Goal: Task Accomplishment & Management: Use online tool/utility

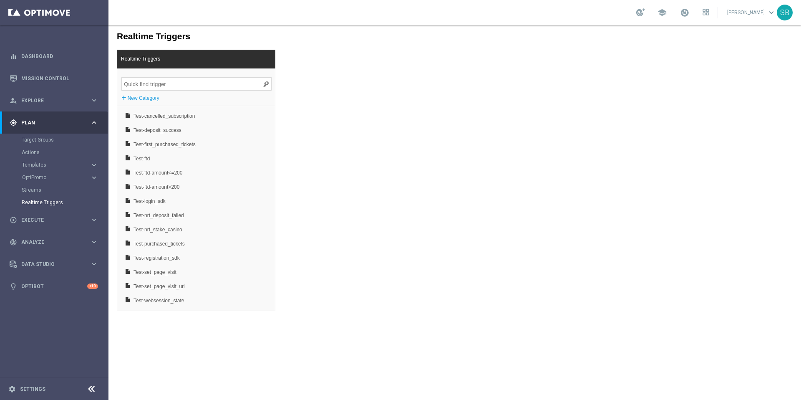
scroll to position [55, 0]
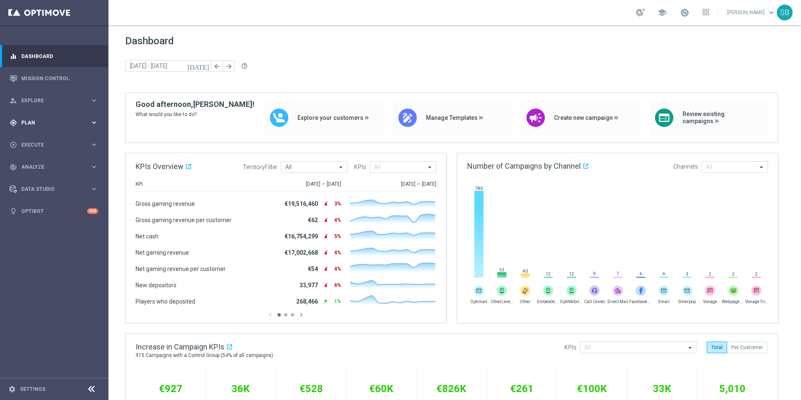
click at [43, 126] on div "gps_fixed Plan keyboard_arrow_right" at bounding box center [54, 122] width 108 height 22
click at [45, 170] on accordion "Templates keyboard_arrow_right Optimail OptiMobile In-App OptiMobile Push Embed…" at bounding box center [65, 165] width 86 height 13
click at [44, 169] on accordion "Templates keyboard_arrow_right Optimail OptiMobile In-App OptiMobile Push Embed…" at bounding box center [65, 165] width 86 height 13
click at [43, 168] on button "Templates keyboard_arrow_right" at bounding box center [60, 164] width 77 height 7
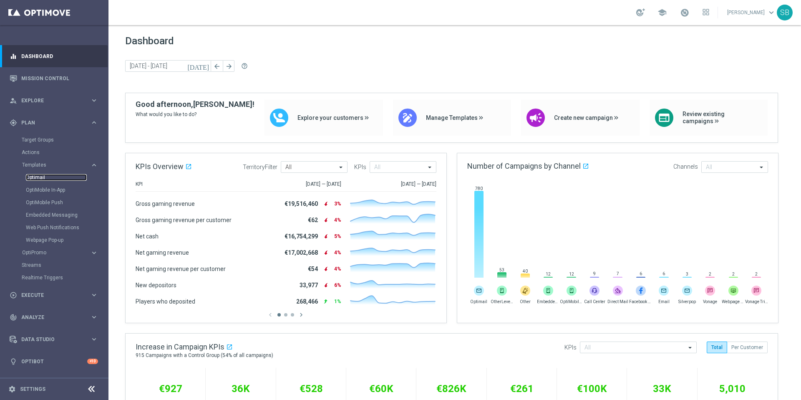
click at [40, 175] on link "Optimail" at bounding box center [56, 177] width 61 height 7
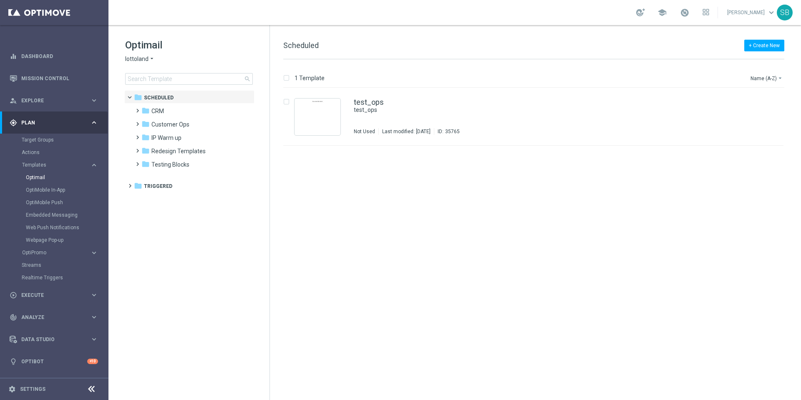
click at [150, 58] on icon "arrow_drop_down" at bounding box center [152, 59] width 7 height 8
click at [0, 0] on span "[DOMAIN_NAME]" at bounding box center [0, 0] width 0 height 0
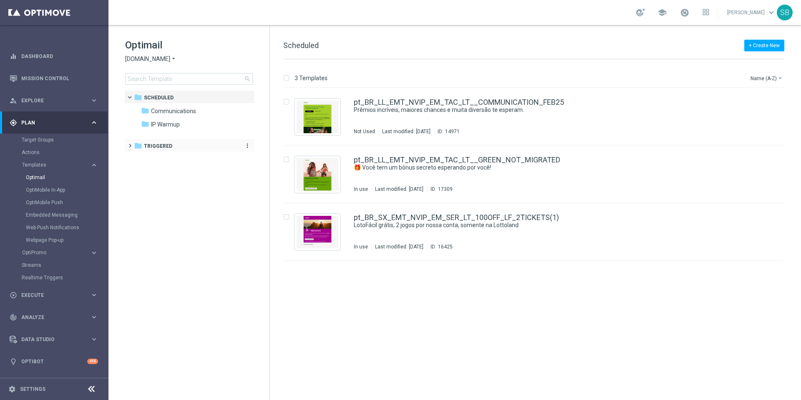
click at [137, 145] on icon "folder" at bounding box center [138, 145] width 8 height 8
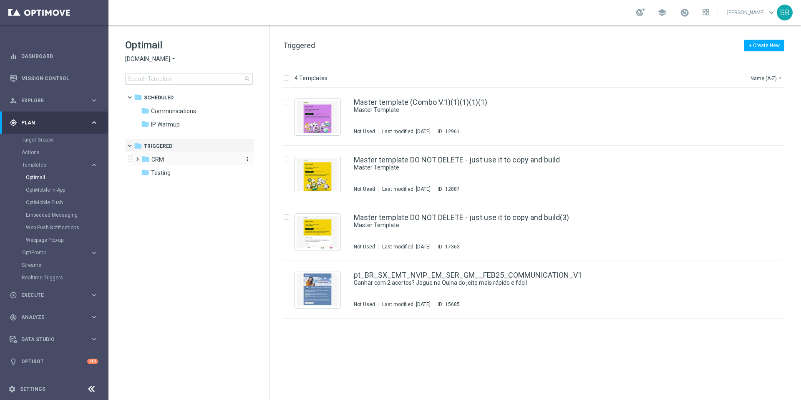
click at [144, 157] on icon "folder" at bounding box center [145, 159] width 8 height 8
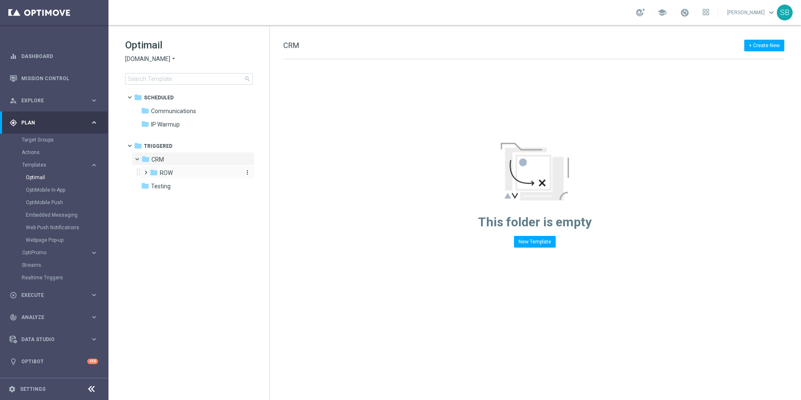
click at [153, 171] on icon "folder" at bounding box center [154, 172] width 8 height 8
click at [165, 187] on icon "folder" at bounding box center [162, 185] width 8 height 8
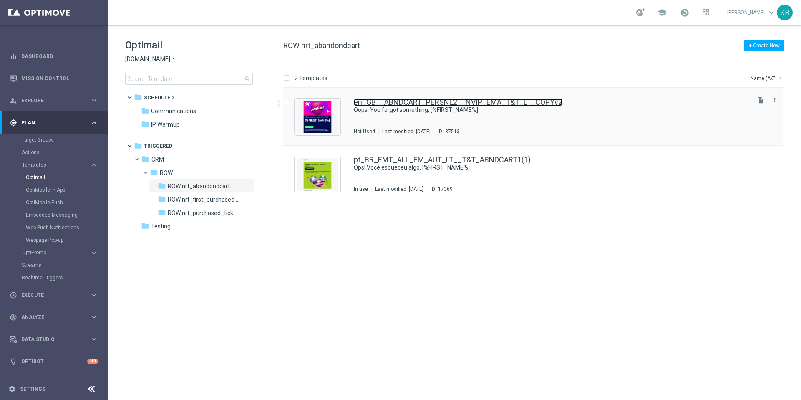
click at [461, 103] on link "en_GB__ABNDCART_PERSNL2__NVIP_EMA_T&T_LT_COPYv2" at bounding box center [458, 102] width 209 height 8
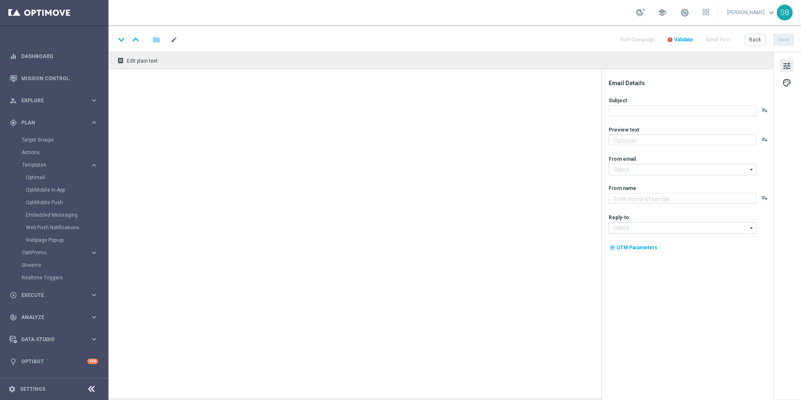
type textarea "Your cart is waiting!"
type input "[EMAIL_ADDRESS][DOMAIN_NAME]"
type textarea "[DOMAIN_NAME]"
type input "[EMAIL_ADDRESS][DOMAIN_NAME]"
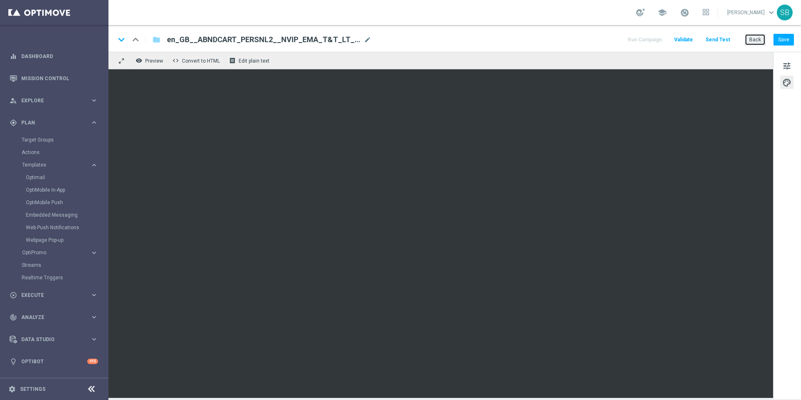
click at [759, 40] on button "Back" at bounding box center [755, 40] width 21 height 12
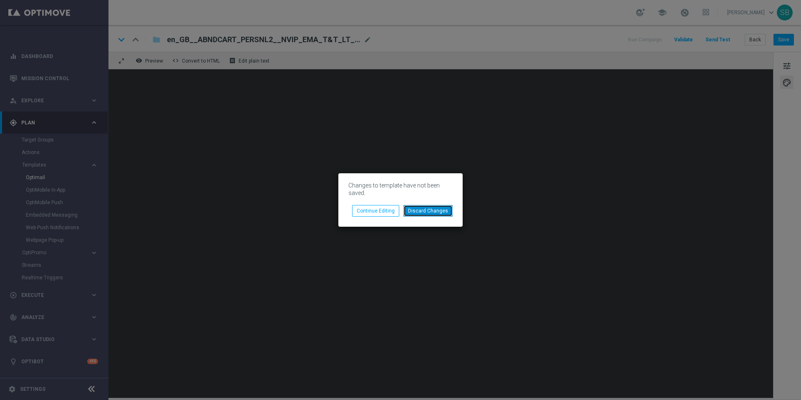
click at [425, 214] on button "Discard Changes" at bounding box center [427, 211] width 49 height 12
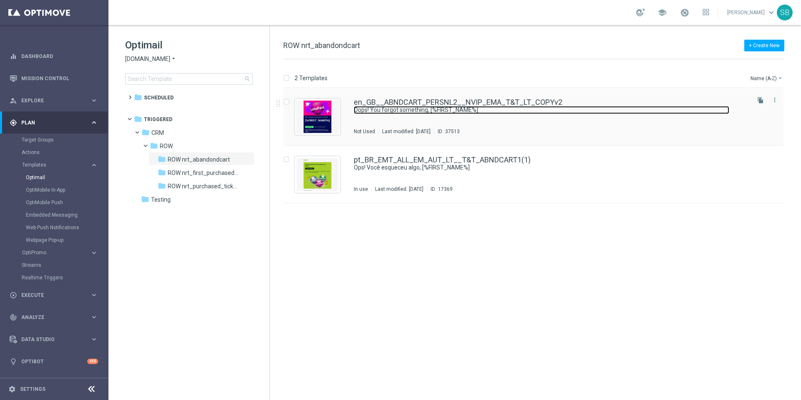
click at [452, 106] on link "Oops! You forgot something, [%FIRST_NAME%]" at bounding box center [541, 110] width 375 height 8
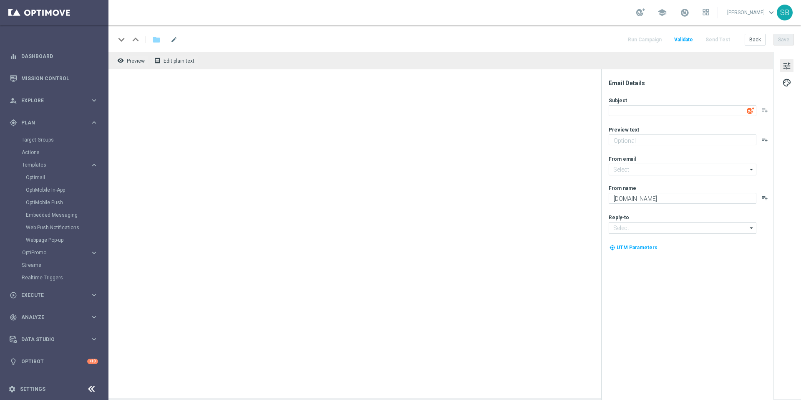
type input "[EMAIL_ADDRESS][DOMAIN_NAME]"
type textarea "Oops! You forgot something, [%FIRST_NAME%]"
type textarea "Your cart is waiting!"
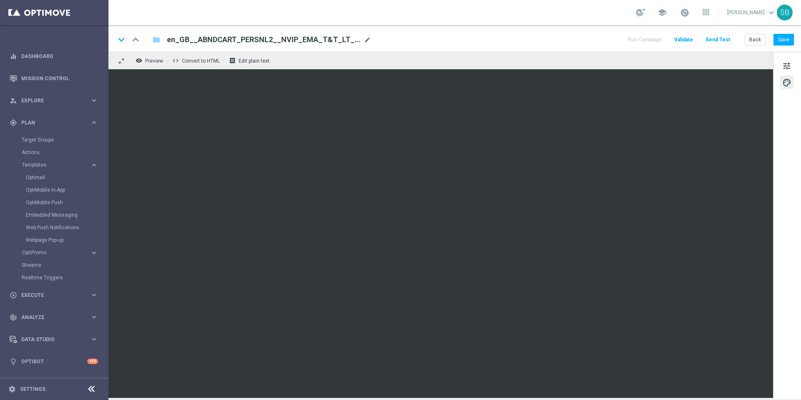
click at [784, 225] on div "tune palette" at bounding box center [787, 225] width 28 height 347
click at [542, 37] on div "keyboard_arrow_down keyboard_arrow_up folder en_GB__ABNDCART_PERSNL2__NVIP_EMA_…" at bounding box center [454, 39] width 679 height 11
click at [511, 35] on div "keyboard_arrow_down keyboard_arrow_up folder en_GB__ABNDCART_PERSNL2__NVIP_EMA_…" at bounding box center [454, 39] width 679 height 11
click at [484, 43] on div "keyboard_arrow_down keyboard_arrow_up folder en_GB__ABNDCART_PERSNL2__NVIP_EMA_…" at bounding box center [454, 39] width 679 height 11
click at [502, 45] on div "keyboard_arrow_down keyboard_arrow_up folder en_GB__ABNDCART_PERSNL2__NVIP_EMA_…" at bounding box center [454, 38] width 692 height 27
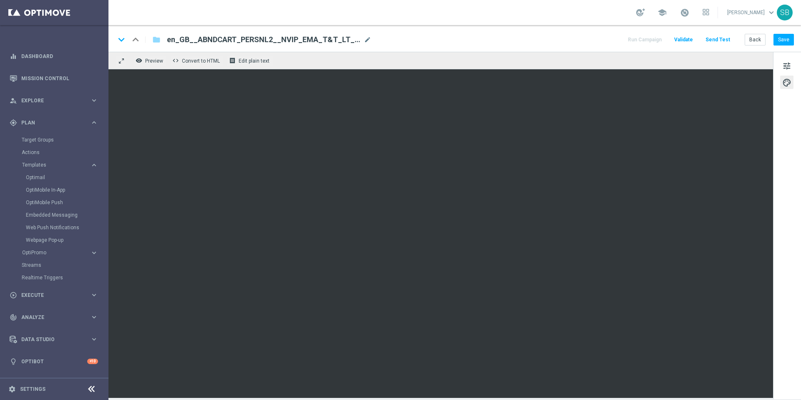
click at [519, 44] on div "keyboard_arrow_down keyboard_arrow_up folder en_GB__ABNDCART_PERSNL2__NVIP_EMA_…" at bounding box center [454, 39] width 679 height 11
click at [495, 11] on div "school [PERSON_NAME] keyboard_arrow_down SB" at bounding box center [454, 12] width 692 height 25
click at [537, 45] on div "keyboard_arrow_down keyboard_arrow_up folder en_GB__ABNDCART_PERSNL2__NVIP_EMA_…" at bounding box center [454, 39] width 679 height 11
click at [534, 43] on div "keyboard_arrow_down keyboard_arrow_up folder en_GB__ABNDCART_PERSNL2__NVIP_EMA_…" at bounding box center [454, 39] width 679 height 11
click at [527, 34] on div "keyboard_arrow_down keyboard_arrow_up folder en_GB__ABNDCART_PERSNL2__NVIP_EMA_…" at bounding box center [454, 39] width 679 height 11
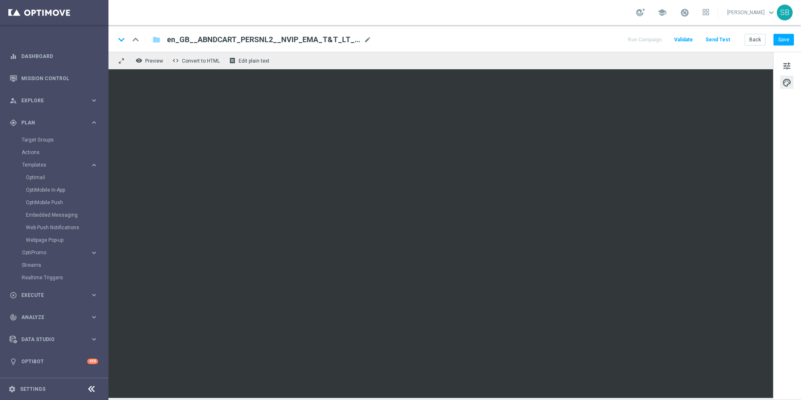
click at [528, 29] on div "keyboard_arrow_down keyboard_arrow_up folder en_GB__ABNDCART_PERSNL2__NVIP_EMA_…" at bounding box center [454, 38] width 692 height 27
click at [506, 36] on div "keyboard_arrow_down keyboard_arrow_up folder en_GB__ABNDCART_PERSNL2__NVIP_EMA_…" at bounding box center [454, 39] width 679 height 11
click at [568, 36] on div "keyboard_arrow_down keyboard_arrow_up folder en_GB__ABNDCART_PERSNL2__NVIP_EMA_…" at bounding box center [454, 39] width 679 height 11
click at [520, 36] on div "keyboard_arrow_down keyboard_arrow_up folder en_GB__ABNDCART_PERSNL2__NVIP_EMA_…" at bounding box center [454, 39] width 679 height 11
click at [554, 40] on div "keyboard_arrow_down keyboard_arrow_up folder en_GB__ABNDCART_PERSNL2__NVIP_EMA_…" at bounding box center [454, 39] width 679 height 11
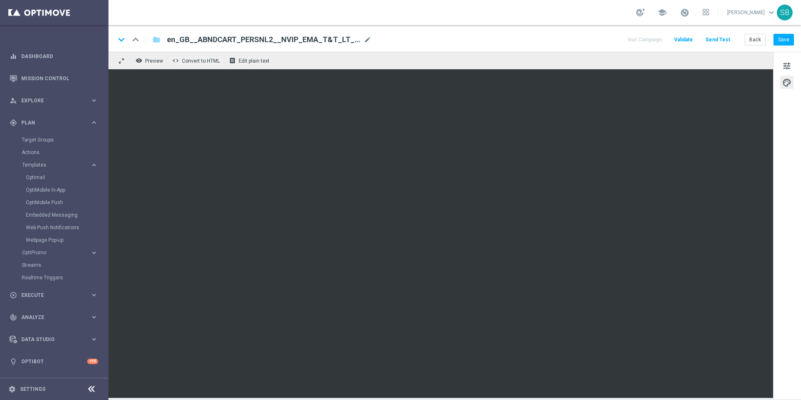
click at [560, 39] on div "keyboard_arrow_down keyboard_arrow_up folder en_GB__ABNDCART_PERSNL2__NVIP_EMA_…" at bounding box center [454, 39] width 679 height 11
click at [534, 43] on div "keyboard_arrow_down keyboard_arrow_up folder en_GB__ABNDCART_PERSNL2__NVIP_EMA_…" at bounding box center [454, 39] width 679 height 11
click at [778, 45] on button "Save" at bounding box center [783, 40] width 20 height 12
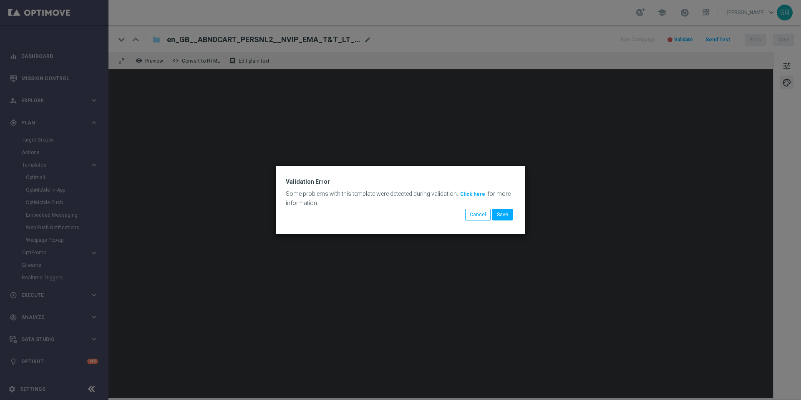
click at [473, 194] on button "Click here" at bounding box center [472, 193] width 27 height 9
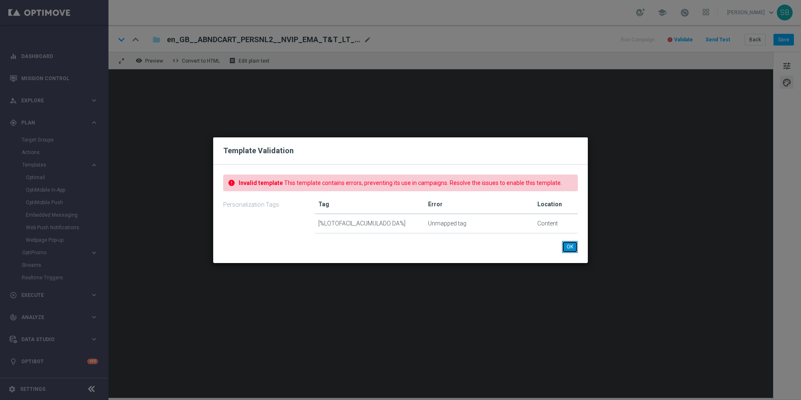
click at [572, 248] on button "OK" at bounding box center [570, 247] width 16 height 12
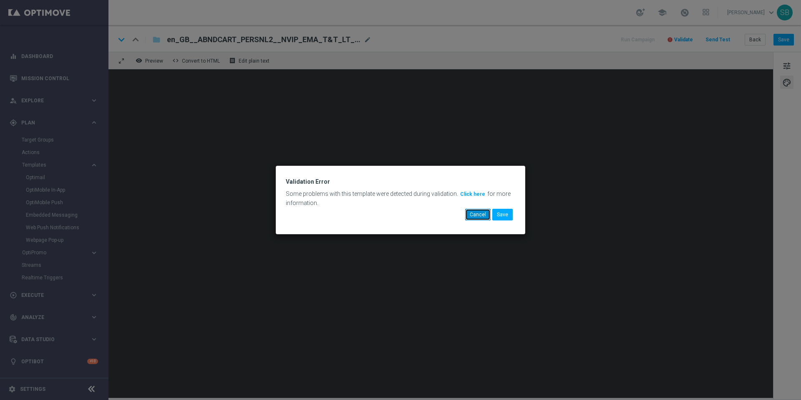
click at [481, 219] on button "Cancel" at bounding box center [477, 215] width 25 height 12
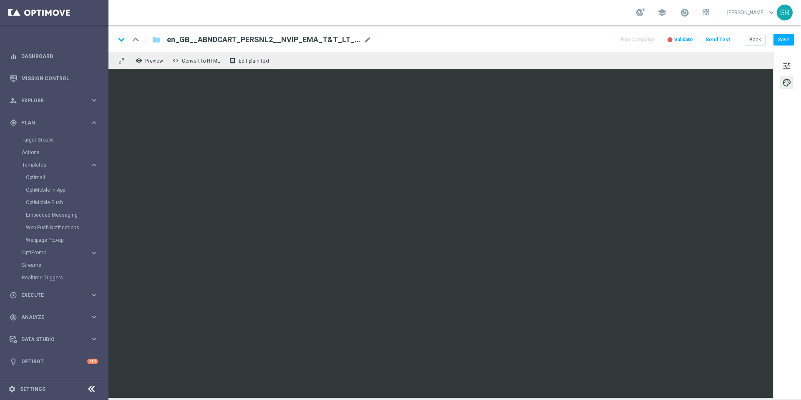
drag, startPoint x: 167, startPoint y: 40, endPoint x: 378, endPoint y: 41, distance: 210.2
click at [378, 41] on div "keyboard_arrow_down keyboard_arrow_up folder en_GB__ABNDCART_PERSNL2__NVIP_EMA_…" at bounding box center [454, 39] width 679 height 11
click at [350, 40] on span "en_GB__ABNDCART_PERSNL2__NVIP_EMA_T&T_LT_COPYv2" at bounding box center [264, 40] width 194 height 10
drag, startPoint x: 340, startPoint y: 41, endPoint x: 166, endPoint y: 39, distance: 174.4
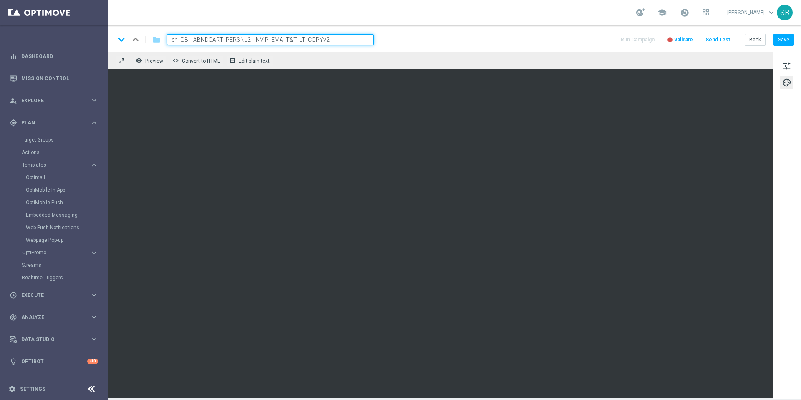
click at [166, 39] on div "en_GB__ABNDCART_PERSNL2__NVIP_EMA_T&T_LT_COPYv2" at bounding box center [267, 39] width 214 height 11
click at [418, 43] on div "keyboard_arrow_down keyboard_arrow_up folder en_GB__ABNDCART_PERSNL2__NVIP_EMA_…" at bounding box center [454, 39] width 679 height 11
click at [533, 42] on div "keyboard_arrow_down keyboard_arrow_up folder en_GB__ABNDCART_PERSNL2__NVIP_EMA_…" at bounding box center [454, 39] width 679 height 11
click at [548, 38] on div "keyboard_arrow_down keyboard_arrow_up folder en_GB__ABNDCART_PERSNL2__NVIP_EMA_…" at bounding box center [454, 39] width 679 height 11
click at [552, 48] on div "keyboard_arrow_down keyboard_arrow_up folder en_GB__ABNDCART_PERSNL2__NVIP_EMA_…" at bounding box center [454, 38] width 692 height 27
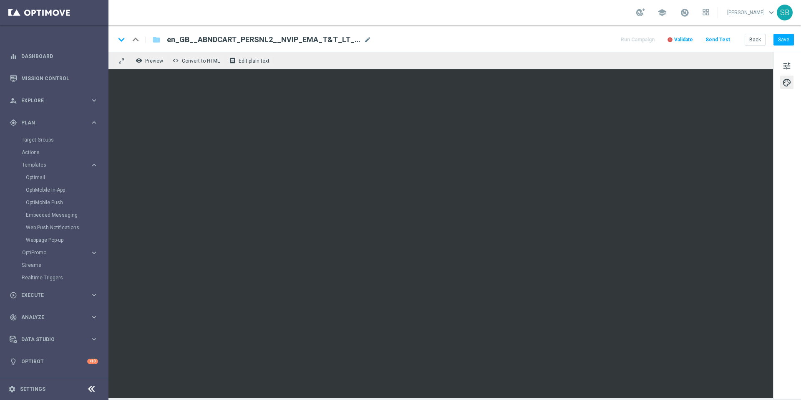
click at [537, 42] on div "keyboard_arrow_down keyboard_arrow_up folder en_GB__ABNDCART_PERSNL2__NVIP_EMA_…" at bounding box center [454, 39] width 679 height 11
click at [495, 40] on div "keyboard_arrow_down keyboard_arrow_up folder en_GB__ABNDCART_PERSNL2__NVIP_EMA_…" at bounding box center [454, 39] width 679 height 11
click at [546, 38] on div "keyboard_arrow_down keyboard_arrow_up folder en_GB__ABNDCART_PERSNL2__NVIP_EMA_…" at bounding box center [454, 39] width 679 height 11
click at [532, 39] on div "keyboard_arrow_down keyboard_arrow_up folder en_GB__ABNDCART_PERSNL2__NVIP_EMA_…" at bounding box center [454, 39] width 679 height 11
click at [516, 36] on div "keyboard_arrow_down keyboard_arrow_up folder en_GB__ABNDCART_PERSNL2__NVIP_EMA_…" at bounding box center [454, 39] width 679 height 11
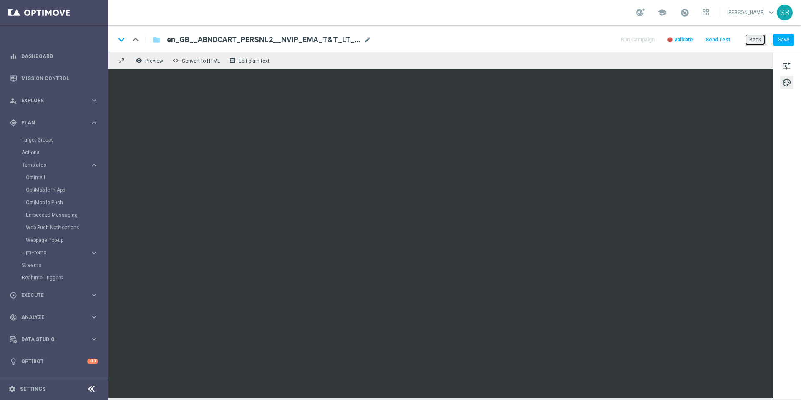
click at [754, 43] on button "Back" at bounding box center [755, 40] width 21 height 12
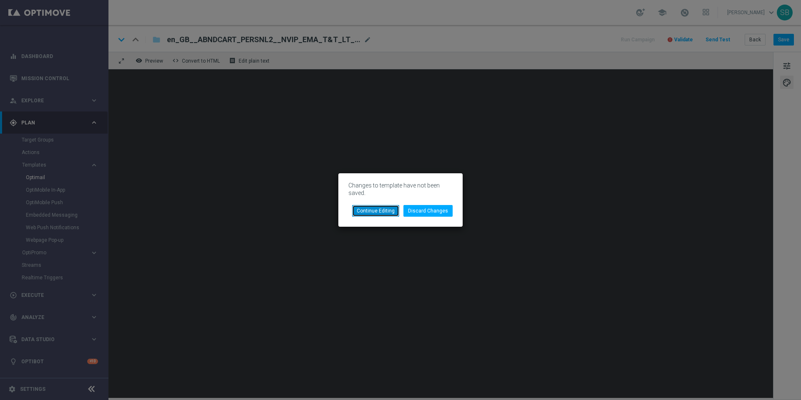
click at [390, 213] on button "Continue Editing" at bounding box center [375, 211] width 47 height 12
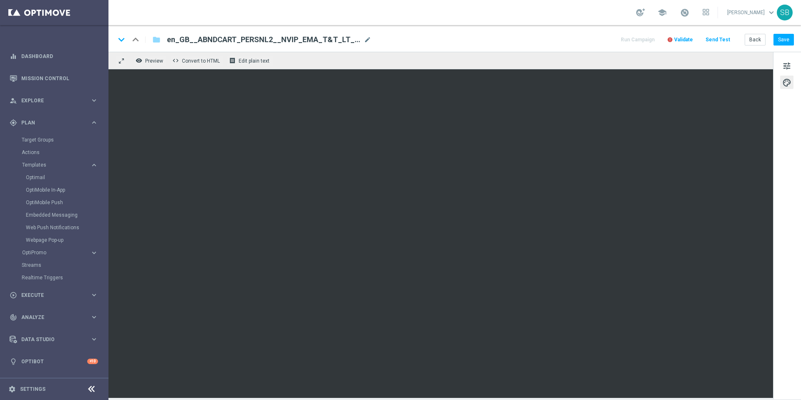
click at [543, 44] on div "keyboard_arrow_down keyboard_arrow_up folder en_GB__ABNDCART_PERSNL2__NVIP_EMA_…" at bounding box center [454, 39] width 679 height 11
click at [535, 43] on div "keyboard_arrow_down keyboard_arrow_up folder en_GB__ABNDCART_PERSNL2__NVIP_EMA_…" at bounding box center [454, 39] width 679 height 11
click at [783, 37] on button "Save" at bounding box center [783, 40] width 20 height 12
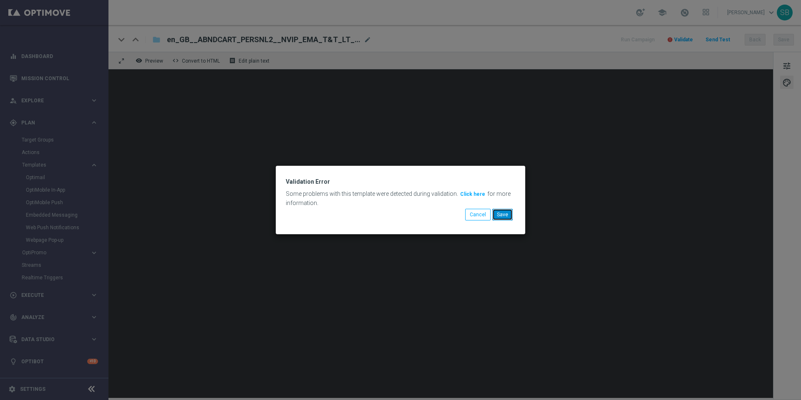
click at [508, 217] on button "Save" at bounding box center [502, 215] width 20 height 12
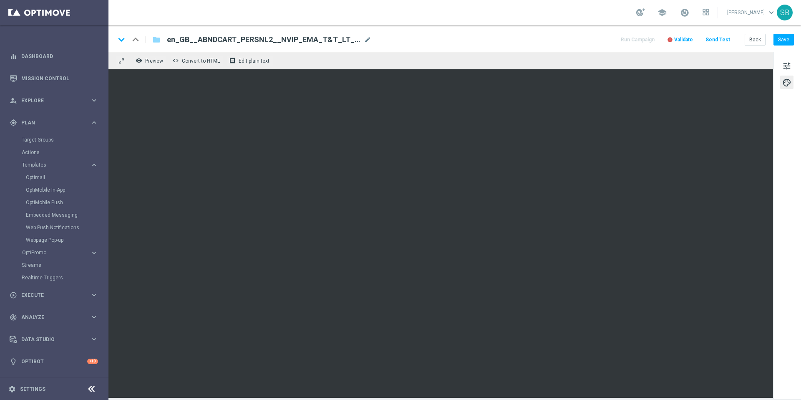
click at [544, 47] on div "keyboard_arrow_down keyboard_arrow_up folder en_GB__ABNDCART_PERSNL2__NVIP_EMA_…" at bounding box center [454, 38] width 692 height 27
click at [778, 43] on button "Save" at bounding box center [783, 40] width 20 height 12
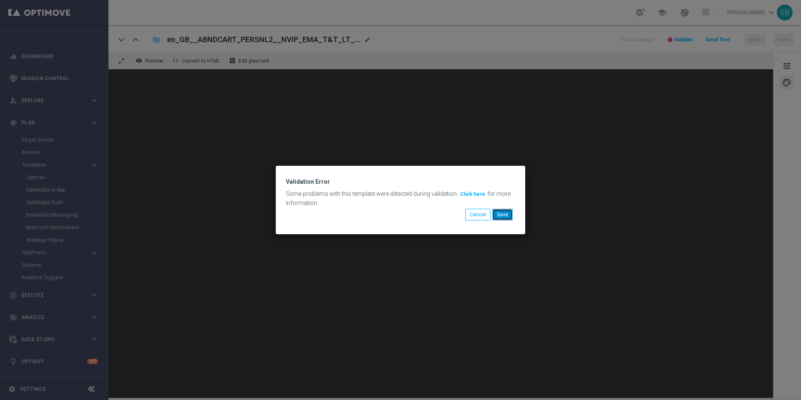
click at [509, 213] on button "Save" at bounding box center [502, 215] width 20 height 12
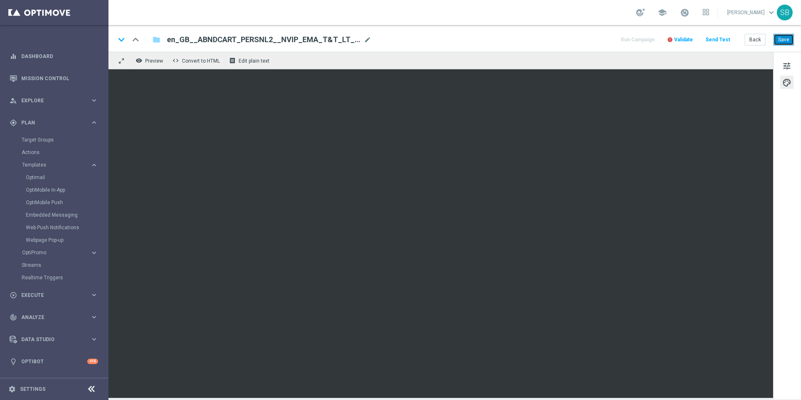
click at [782, 37] on button "Save" at bounding box center [783, 40] width 20 height 12
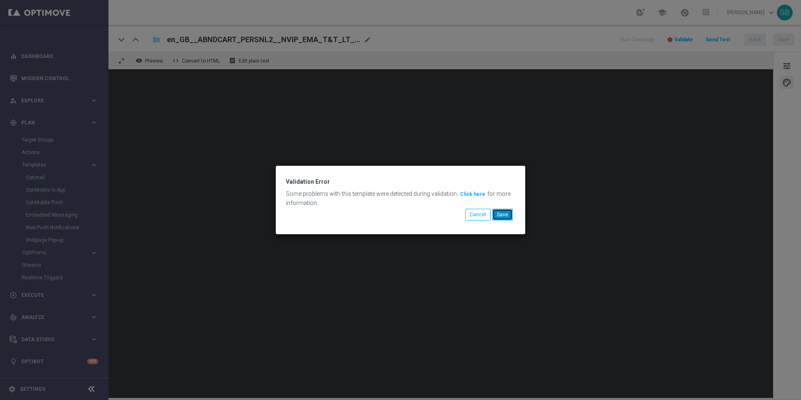
click at [512, 217] on button "Save" at bounding box center [502, 215] width 20 height 12
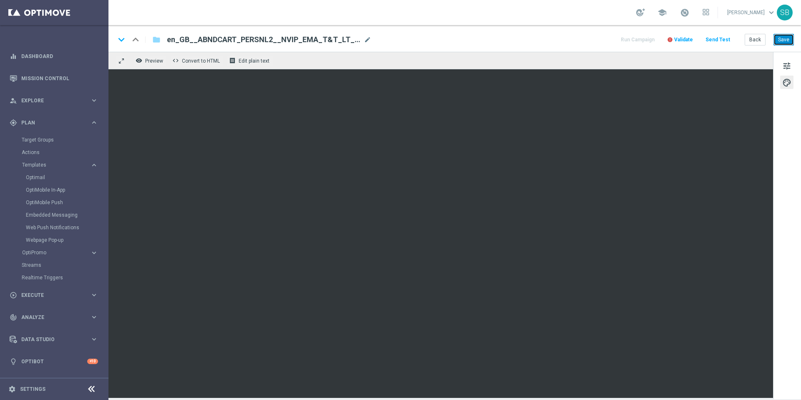
click at [777, 40] on button "Save" at bounding box center [783, 40] width 20 height 12
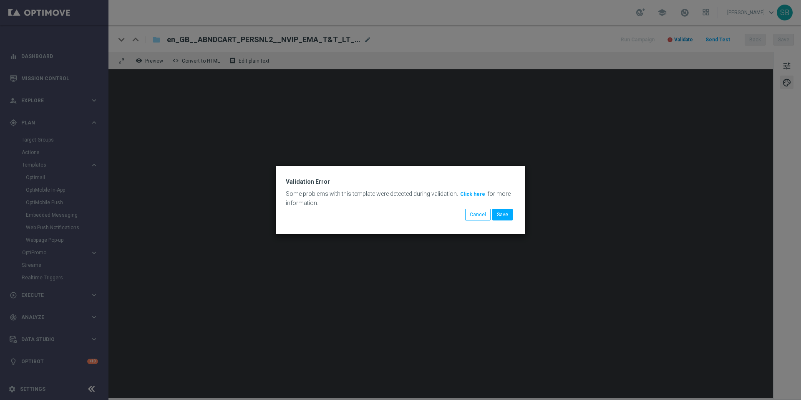
click at [685, 42] on modal-container "Validation Error Some problems with this template were detected during validati…" at bounding box center [400, 200] width 801 height 400
click at [471, 195] on button "Click here" at bounding box center [472, 193] width 27 height 9
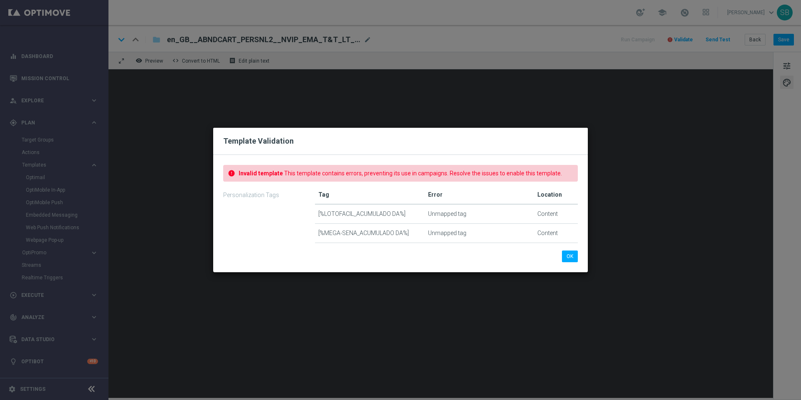
click at [547, 216] on td "Content" at bounding box center [556, 213] width 44 height 19
click at [569, 259] on button "OK" at bounding box center [570, 256] width 16 height 12
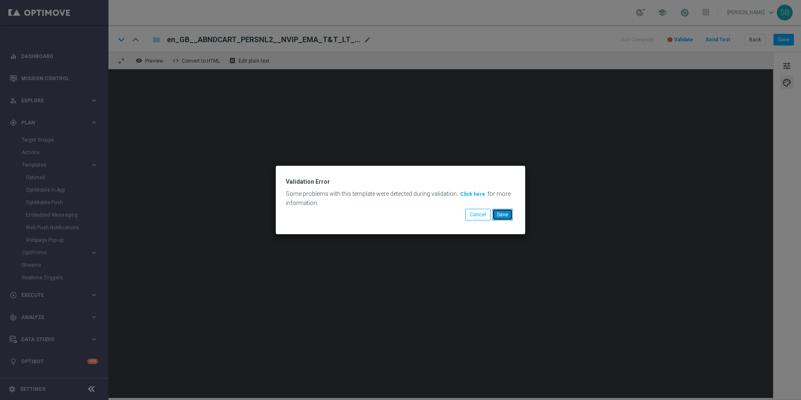
click at [509, 217] on button "Save" at bounding box center [502, 215] width 20 height 12
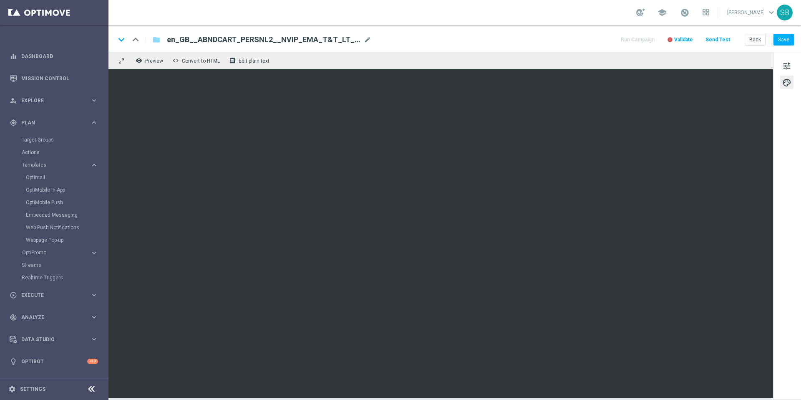
click at [506, 34] on div "keyboard_arrow_down keyboard_arrow_up folder en_GB__ABNDCART_PERSNL2__NVIP_EMA_…" at bounding box center [454, 39] width 679 height 11
click at [504, 43] on div "keyboard_arrow_down keyboard_arrow_up folder en_GB__ABNDCART_PERSNL2__NVIP_EMA_…" at bounding box center [454, 39] width 679 height 11
click at [780, 38] on button "Save" at bounding box center [783, 40] width 20 height 12
click at [683, 41] on body "equalizer Dashboard Mission Control" at bounding box center [400, 200] width 801 height 400
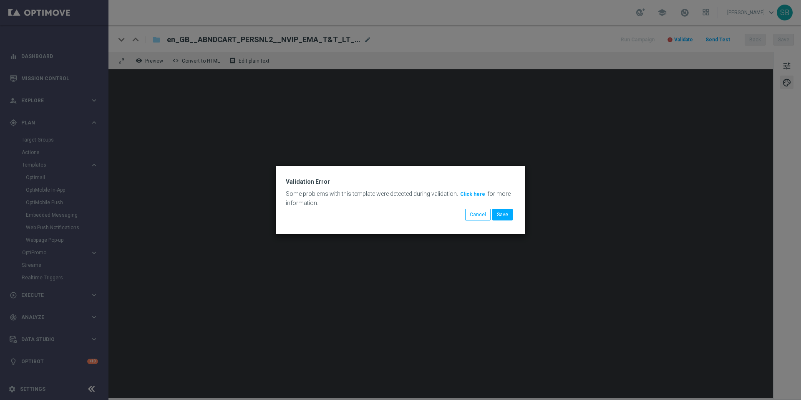
click at [469, 196] on button "Click here" at bounding box center [472, 193] width 27 height 9
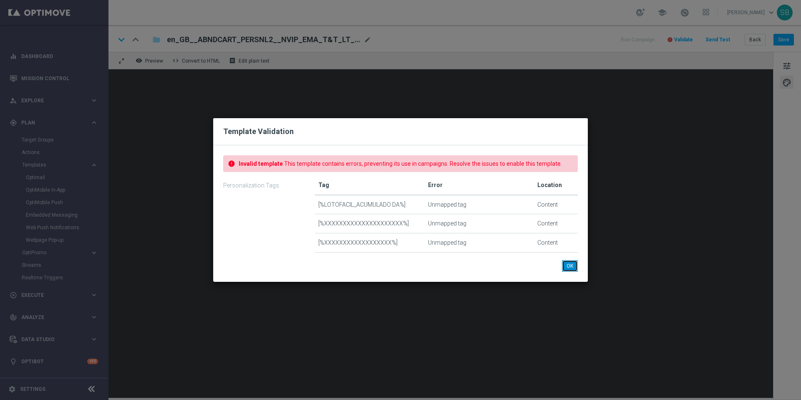
click at [566, 266] on button "OK" at bounding box center [570, 266] width 16 height 12
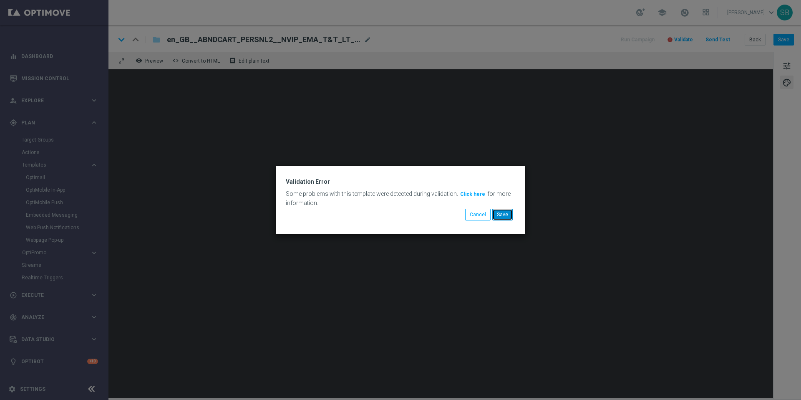
click at [496, 215] on button "Save" at bounding box center [502, 215] width 20 height 12
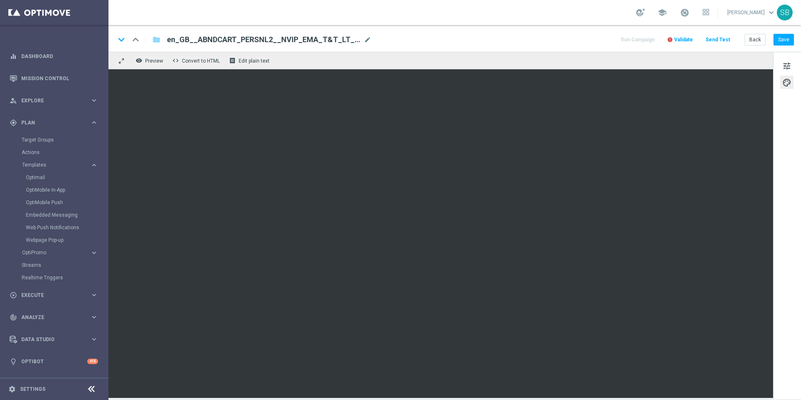
click at [507, 43] on div "keyboard_arrow_down keyboard_arrow_up folder en_GB__ABNDCART_PERSNL2__NVIP_EMA_…" at bounding box center [454, 39] width 679 height 11
click at [786, 40] on button "Save" at bounding box center [783, 40] width 20 height 12
click at [683, 41] on body "equalizer Dashboard Mission Control" at bounding box center [400, 200] width 801 height 400
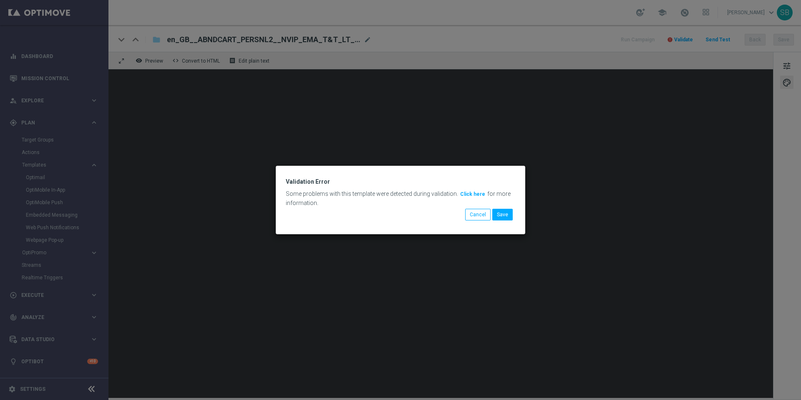
click at [468, 195] on button "Click here" at bounding box center [472, 193] width 27 height 9
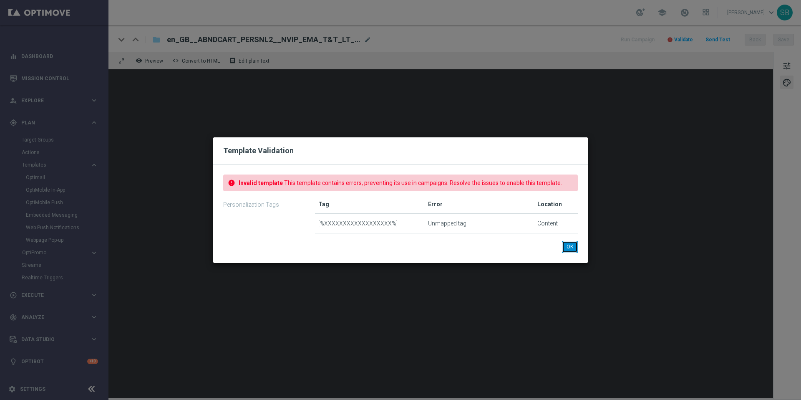
click at [567, 244] on button "OK" at bounding box center [570, 247] width 16 height 12
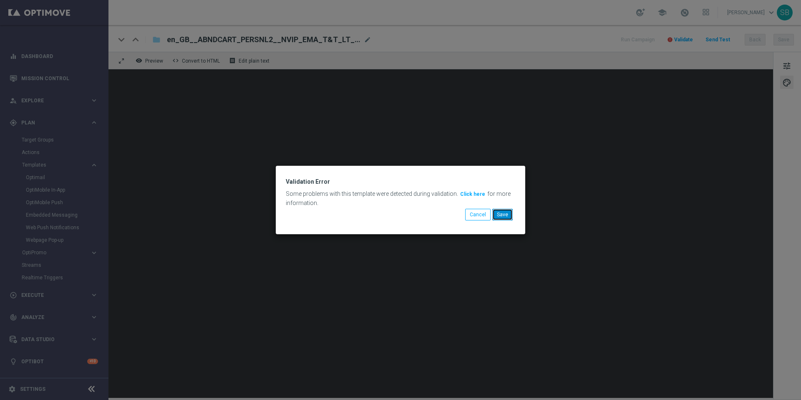
click at [505, 216] on button "Save" at bounding box center [502, 215] width 20 height 12
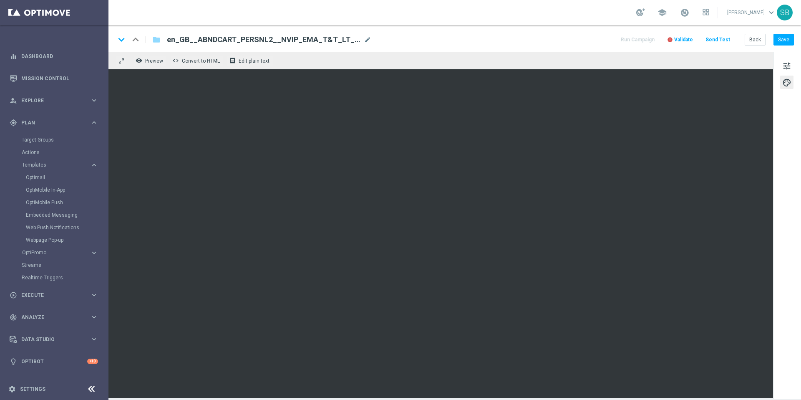
click at [588, 45] on div "keyboard_arrow_down keyboard_arrow_up folder en_GB__ABNDCART_PERSNL2__NVIP_EMA_…" at bounding box center [454, 38] width 692 height 27
click at [545, 23] on div "school [PERSON_NAME] keyboard_arrow_down SB" at bounding box center [454, 12] width 692 height 25
click at [559, 40] on div "keyboard_arrow_down keyboard_arrow_up folder en_GB__ABNDCART_PERSNL2__NVIP_EMA_…" at bounding box center [454, 39] width 679 height 11
click at [685, 40] on span "Validate" at bounding box center [683, 40] width 19 height 6
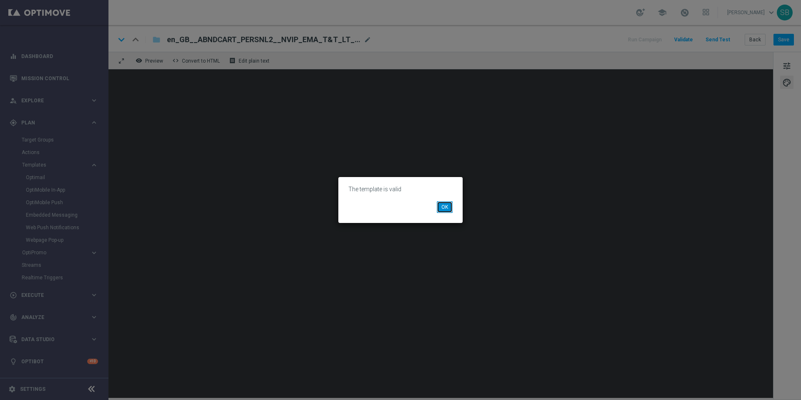
click at [448, 209] on button "OK" at bounding box center [445, 207] width 16 height 12
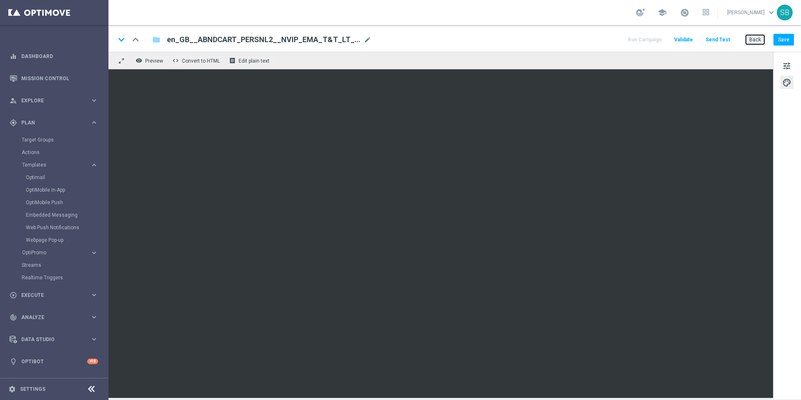
click at [760, 44] on button "Back" at bounding box center [755, 40] width 21 height 12
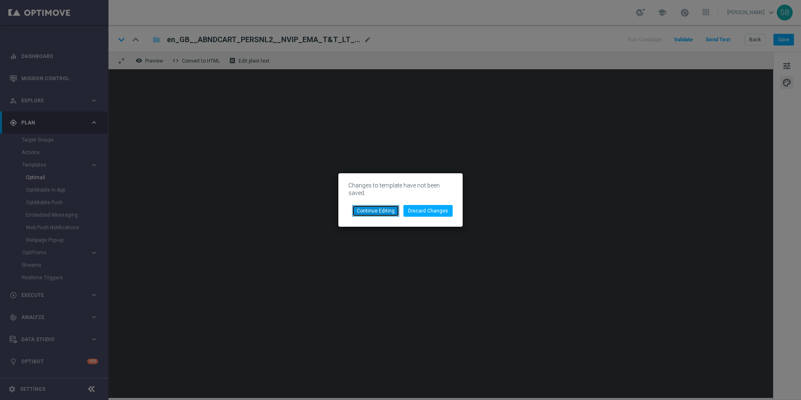
click at [385, 213] on button "Continue Editing" at bounding box center [375, 211] width 47 height 12
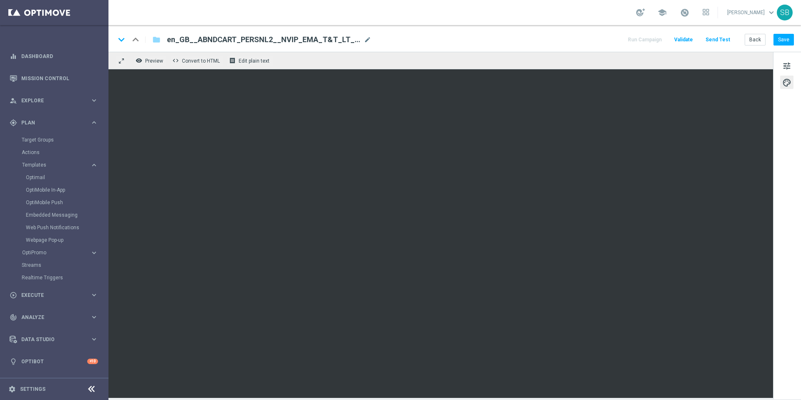
click at [538, 44] on div "keyboard_arrow_down keyboard_arrow_up folder en_GB__ABNDCART_PERSNL2__NVIP_EMA_…" at bounding box center [454, 39] width 679 height 11
click at [788, 41] on button "Save" at bounding box center [783, 40] width 20 height 12
click at [784, 40] on button "Save" at bounding box center [783, 40] width 20 height 12
click at [531, 45] on div "keyboard_arrow_down keyboard_arrow_up folder en_GB__ABNDCART_PERSNL2__NVIP_EMA_…" at bounding box center [454, 38] width 692 height 27
click at [511, 43] on div "keyboard_arrow_down keyboard_arrow_up folder en_GB__ABNDCART_PERSNL2__NVIP_EMA_…" at bounding box center [454, 39] width 679 height 11
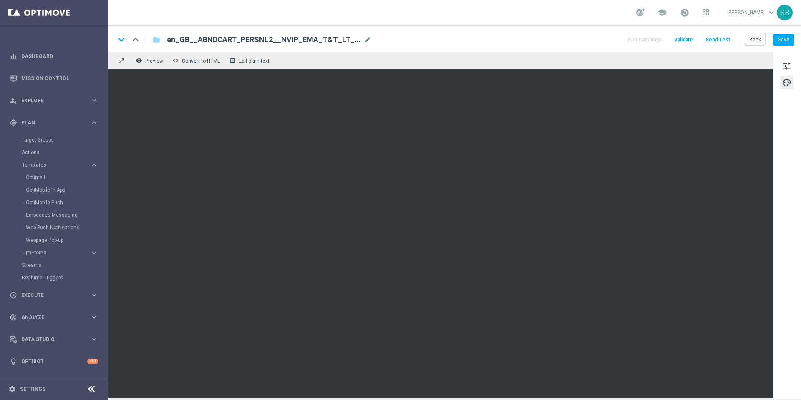
click at [518, 37] on div "keyboard_arrow_down keyboard_arrow_up folder en_GB__ABNDCART_PERSNL2__NVIP_EMA_…" at bounding box center [454, 39] width 679 height 11
click at [523, 43] on div "keyboard_arrow_down keyboard_arrow_up folder en_GB__ABNDCART_PERSNL2__NVIP_EMA_…" at bounding box center [454, 39] width 679 height 11
click at [540, 38] on div "keyboard_arrow_down keyboard_arrow_up folder en_GB__ABNDCART_PERSNL2__NVIP_EMA_…" at bounding box center [454, 39] width 679 height 11
click at [549, 36] on div "keyboard_arrow_down keyboard_arrow_up folder en_GB__ABNDCART_PERSNL2__NVIP_EMA_…" at bounding box center [454, 39] width 679 height 11
click at [577, 41] on div "keyboard_arrow_down keyboard_arrow_up folder en_GB__ABNDCART_PERSNL2__NVIP_EMA_…" at bounding box center [454, 39] width 679 height 11
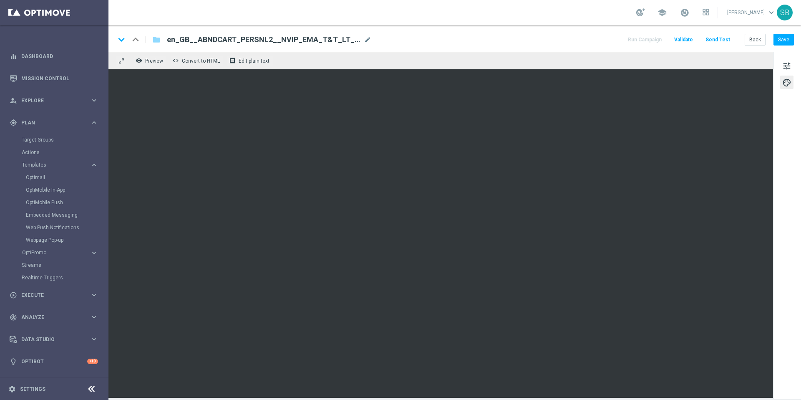
click at [553, 43] on div "keyboard_arrow_down keyboard_arrow_up folder en_GB__ABNDCART_PERSNL2__NVIP_EMA_…" at bounding box center [454, 39] width 679 height 11
click at [556, 10] on div "school [PERSON_NAME] keyboard_arrow_down SB" at bounding box center [454, 12] width 692 height 25
click at [556, 42] on div "keyboard_arrow_down keyboard_arrow_up folder en_GB__ABNDCART_PERSNL2__NVIP_EMA_…" at bounding box center [454, 39] width 679 height 11
click at [586, 36] on div "keyboard_arrow_down keyboard_arrow_up folder en_GB__ABNDCART_PERSNL2__NVIP_EMA_…" at bounding box center [454, 39] width 679 height 11
click at [496, 28] on div "keyboard_arrow_down keyboard_arrow_up folder en_GB__ABNDCART_PERSNL2__NVIP_EMA_…" at bounding box center [454, 38] width 692 height 27
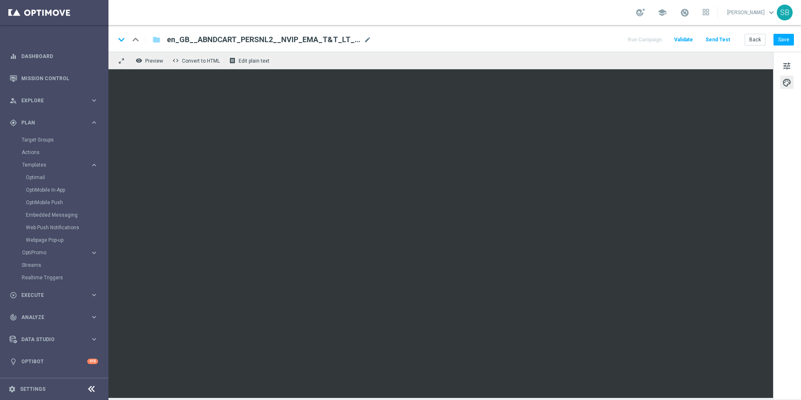
click at [526, 45] on div "keyboard_arrow_down keyboard_arrow_up folder en_GB__ABNDCART_PERSNL2__NVIP_EMA_…" at bounding box center [454, 39] width 679 height 11
click at [494, 35] on div "keyboard_arrow_down keyboard_arrow_up folder en_GB__ABNDCART_PERSNL2__NVIP_EMA_…" at bounding box center [454, 39] width 679 height 11
click at [543, 43] on div "keyboard_arrow_down keyboard_arrow_up folder en_GB__ABNDCART_PERSNL2__NVIP_EMA_…" at bounding box center [454, 39] width 679 height 11
click at [509, 34] on div "keyboard_arrow_down keyboard_arrow_up folder en_GB__ABNDCART_PERSNL2__NVIP_EMA_…" at bounding box center [454, 39] width 679 height 11
click at [535, 43] on div "keyboard_arrow_down keyboard_arrow_up folder en_GB__ABNDCART_PERSNL2__NVIP_EMA_…" at bounding box center [454, 39] width 679 height 11
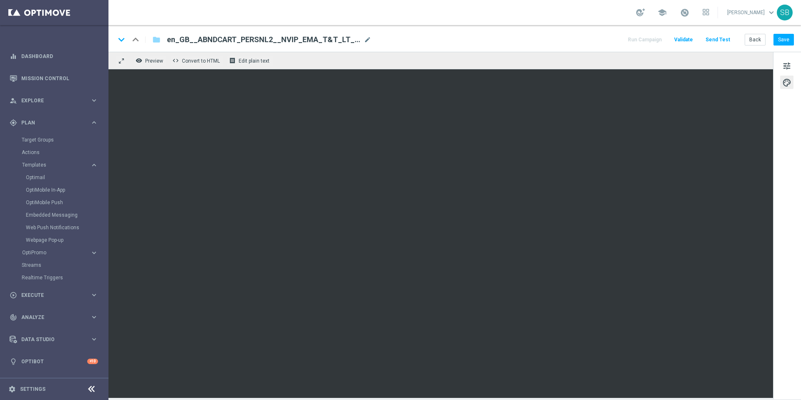
click at [510, 34] on div "keyboard_arrow_down keyboard_arrow_up folder en_GB__ABNDCART_PERSNL2__NVIP_EMA_…" at bounding box center [454, 39] width 679 height 11
click at [542, 38] on div "keyboard_arrow_down keyboard_arrow_up folder en_GB__ABNDCART_PERSNL2__NVIP_EMA_…" at bounding box center [454, 39] width 679 height 11
drag, startPoint x: 787, startPoint y: 42, endPoint x: 786, endPoint y: 47, distance: 5.0
click at [786, 47] on div "keyboard_arrow_down keyboard_arrow_up folder en_GB__ABNDCART_PERSNL2__NVIP_EMA_…" at bounding box center [454, 38] width 692 height 27
click at [785, 44] on button "Save" at bounding box center [783, 40] width 20 height 12
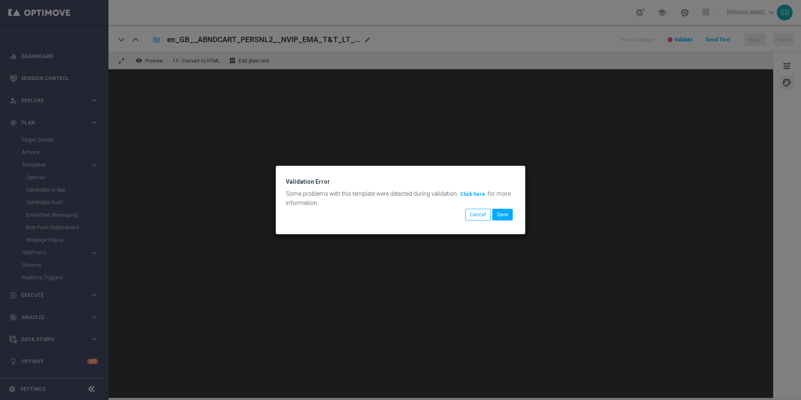
click at [472, 194] on button "Click here" at bounding box center [472, 193] width 27 height 9
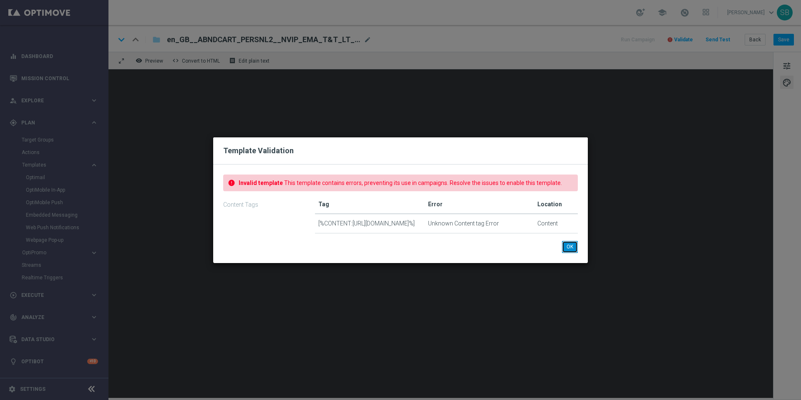
click at [572, 249] on button "OK" at bounding box center [570, 247] width 16 height 12
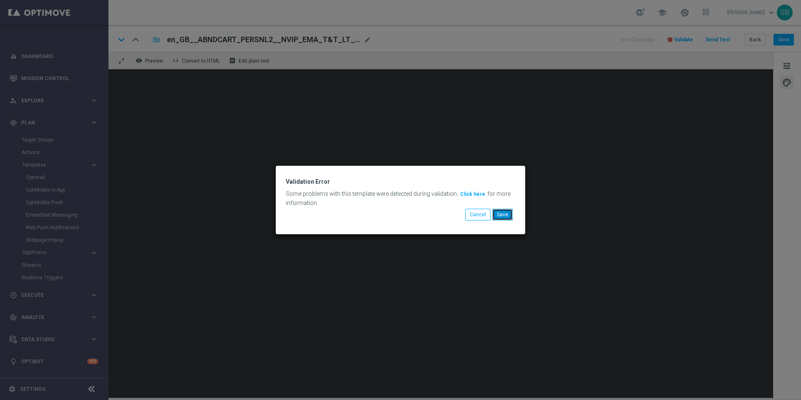
click at [502, 218] on button "Save" at bounding box center [502, 215] width 20 height 12
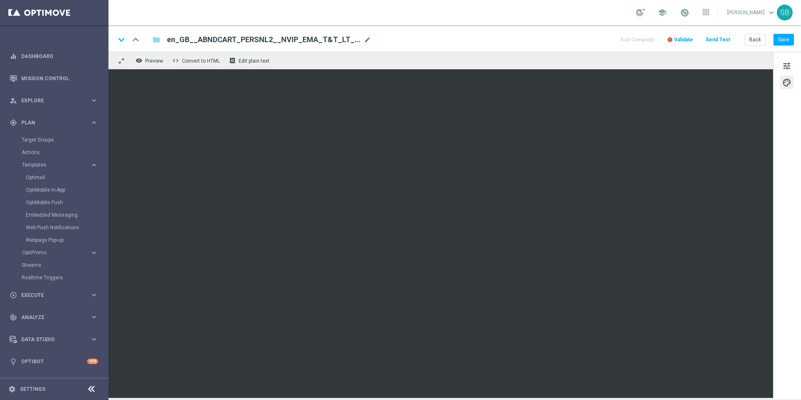
click at [506, 45] on div "keyboard_arrow_down keyboard_arrow_up folder en_GB__ABNDCART_PERSNL2__NVIP_EMA_…" at bounding box center [454, 38] width 692 height 27
click at [789, 41] on button "Save" at bounding box center [783, 40] width 20 height 12
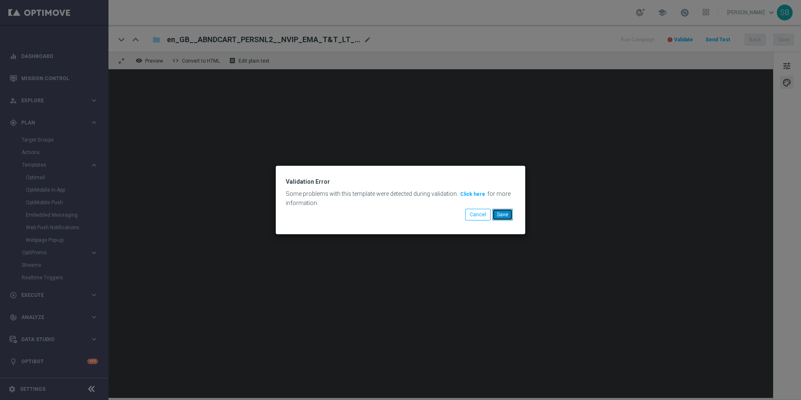
click at [503, 215] on button "Save" at bounding box center [502, 215] width 20 height 12
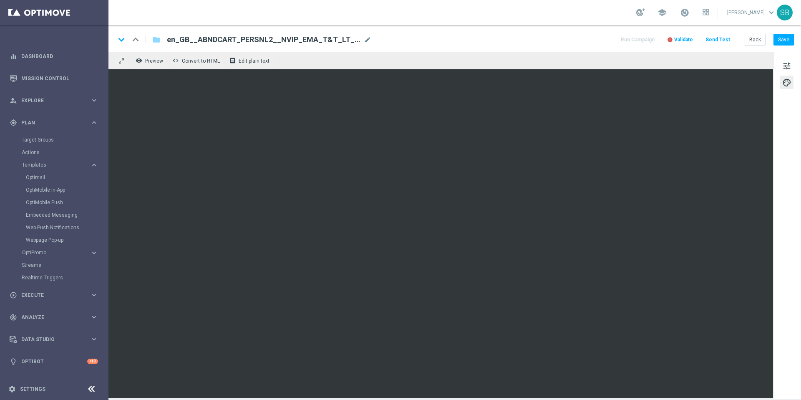
click at [539, 38] on div "keyboard_arrow_down keyboard_arrow_up folder en_GB__ABNDCART_PERSNL2__NVIP_EMA_…" at bounding box center [454, 39] width 679 height 11
click at [781, 39] on button "Save" at bounding box center [783, 40] width 20 height 12
click at [157, 42] on icon "folder" at bounding box center [156, 40] width 8 height 10
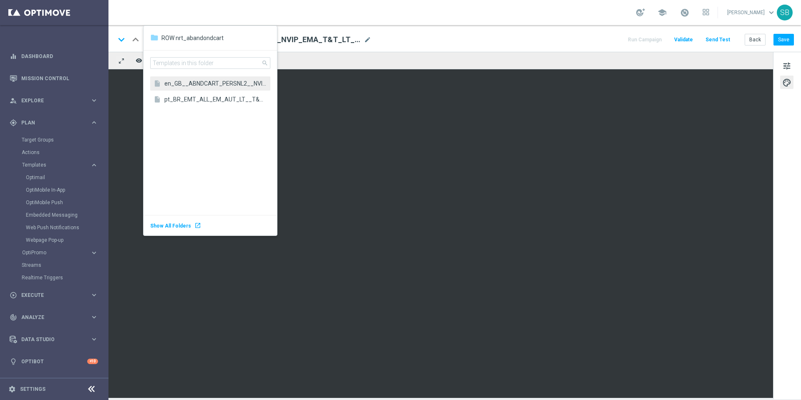
click at [474, 35] on div "keyboard_arrow_down keyboard_arrow_up folder en_GB__ABNDCART_PERSNL2__NVIP_EMA_…" at bounding box center [454, 39] width 679 height 11
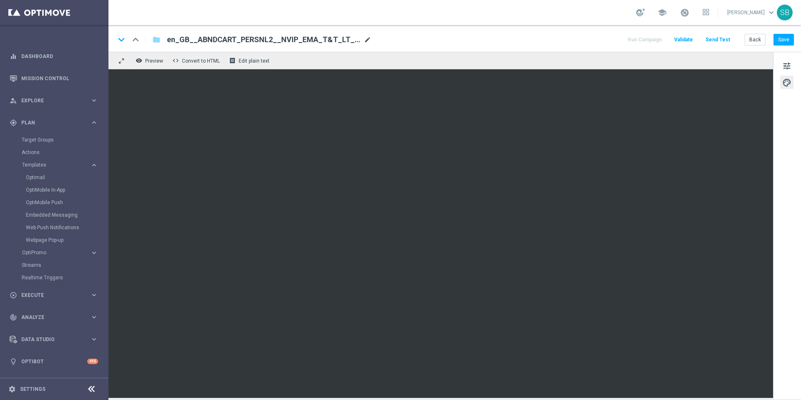
click at [367, 40] on span "mode_edit" at bounding box center [368, 40] width 8 height 8
click at [180, 40] on input "en_GB__ABNDCART_PERSNL2__NVIP_EMA_T&T_LT_COPYv2" at bounding box center [270, 39] width 207 height 11
drag, startPoint x: 172, startPoint y: 41, endPoint x: 189, endPoint y: 42, distance: 16.7
click at [189, 42] on input "en_GB__ABNDCART_PERSNL2__NVIP_EMA_T&T_LT_COPYv2" at bounding box center [270, 39] width 207 height 11
drag, startPoint x: 308, startPoint y: 41, endPoint x: 340, endPoint y: 40, distance: 31.7
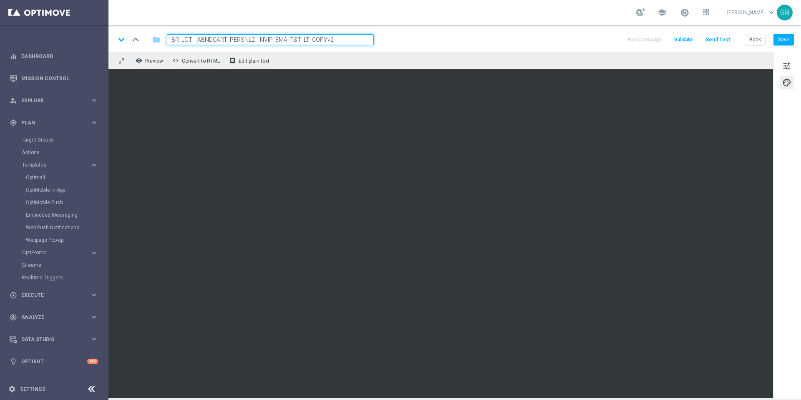
click at [340, 40] on input "BR_LOT__ABNDCART_PERSNL2__NVIP_EMA_T&T_LT_COPYv2" at bounding box center [270, 39] width 207 height 11
type input "BR_LOT__ABNDCART_PERSNL2__NVIP_EMA_T&T_LT"
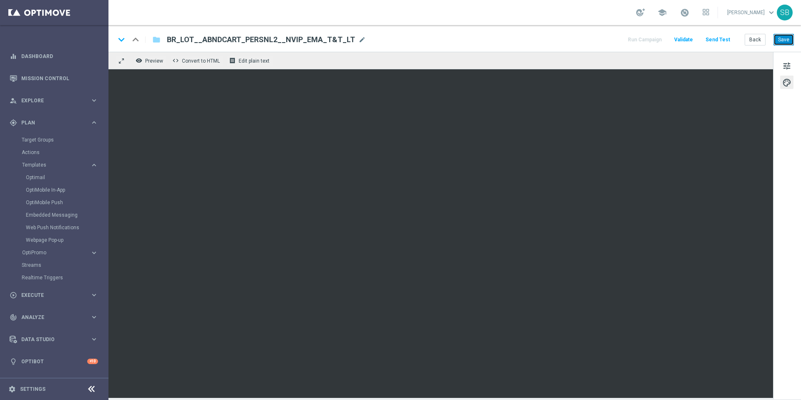
click at [781, 42] on button "Save" at bounding box center [783, 40] width 20 height 12
click at [157, 41] on icon "folder" at bounding box center [156, 40] width 8 height 10
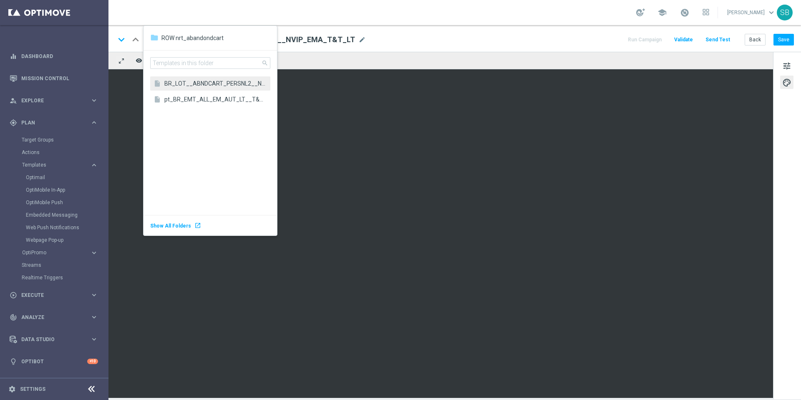
click at [415, 36] on div "keyboard_arrow_down keyboard_arrow_up folder BR_LOT__ABNDCART_PERSNL2__NVIP_EMA…" at bounding box center [454, 39] width 679 height 11
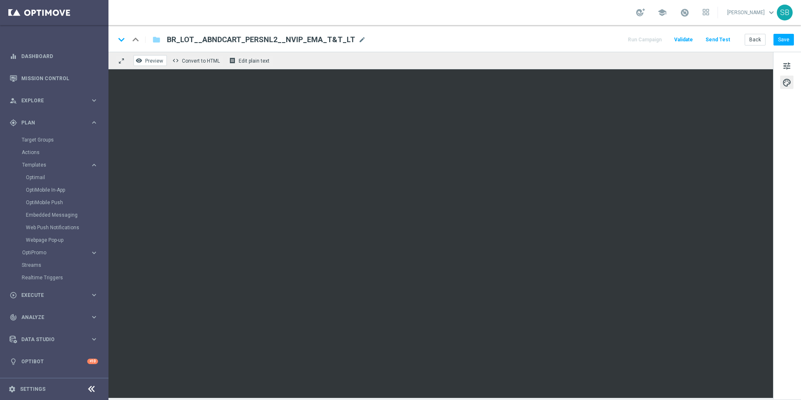
click at [155, 60] on span "Preview" at bounding box center [154, 61] width 18 height 6
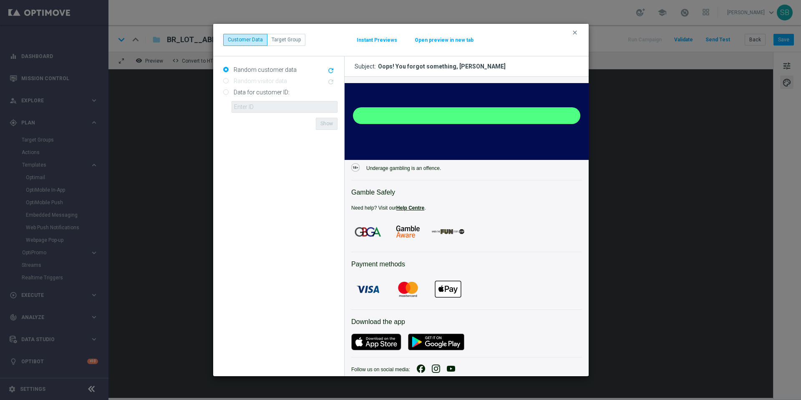
scroll to position [1644, 0]
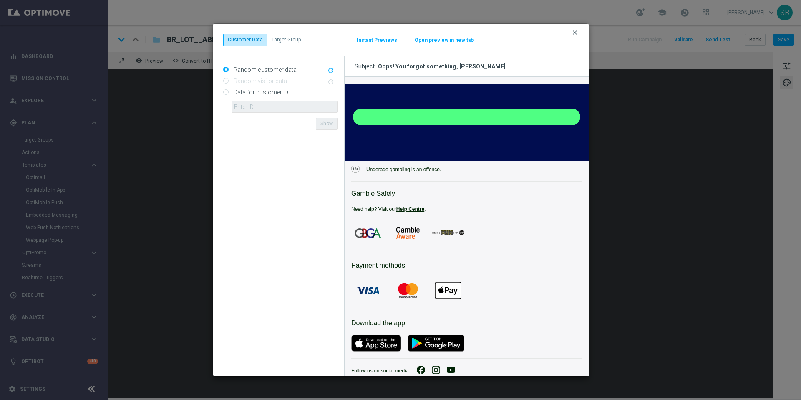
click at [577, 33] on icon "clear" at bounding box center [574, 32] width 7 height 7
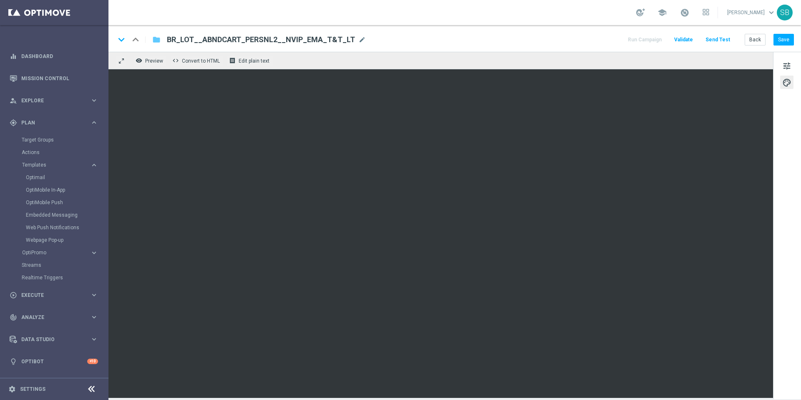
click at [158, 42] on icon "folder" at bounding box center [156, 40] width 8 height 10
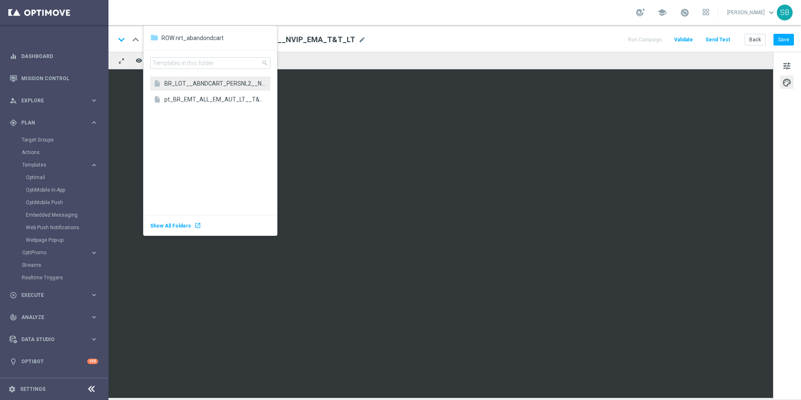
click at [266, 15] on div "school [PERSON_NAME] keyboard_arrow_down SB" at bounding box center [454, 12] width 692 height 25
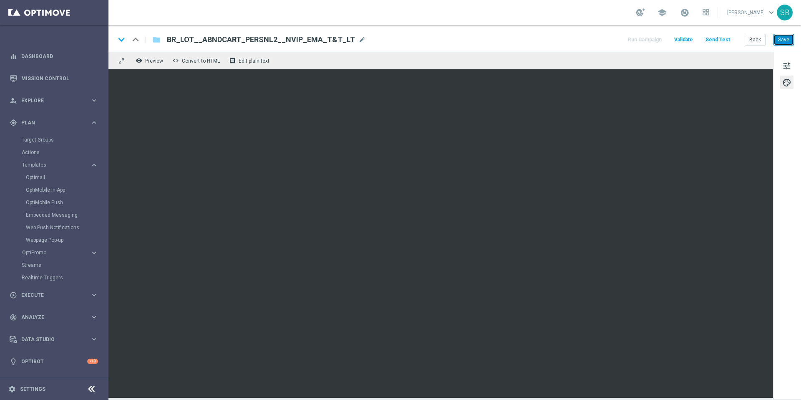
click at [780, 41] on button "Save" at bounding box center [783, 40] width 20 height 12
click at [39, 179] on link "Optimail" at bounding box center [56, 177] width 61 height 7
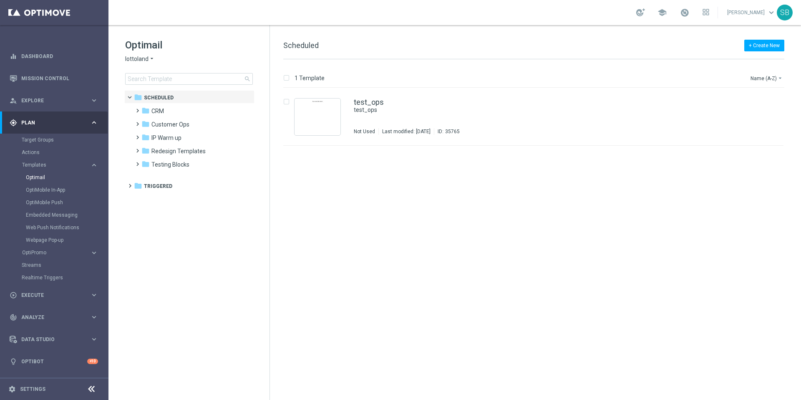
click at [150, 60] on icon "arrow_drop_down" at bounding box center [152, 59] width 7 height 8
click at [0, 0] on span "[DOMAIN_NAME]" at bounding box center [0, 0] width 0 height 0
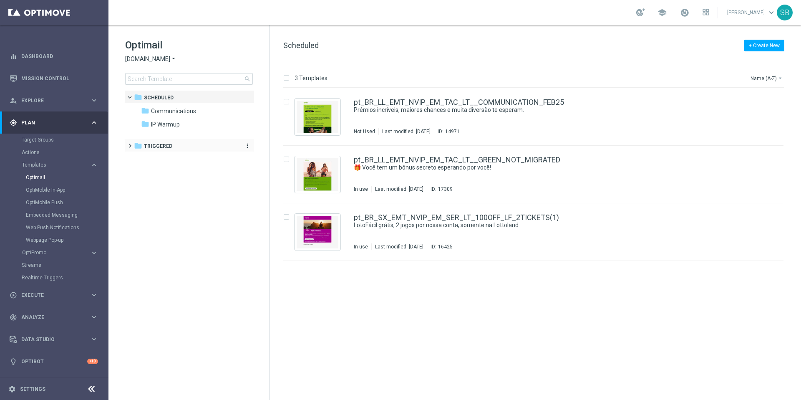
click at [140, 146] on icon "folder" at bounding box center [138, 145] width 8 height 8
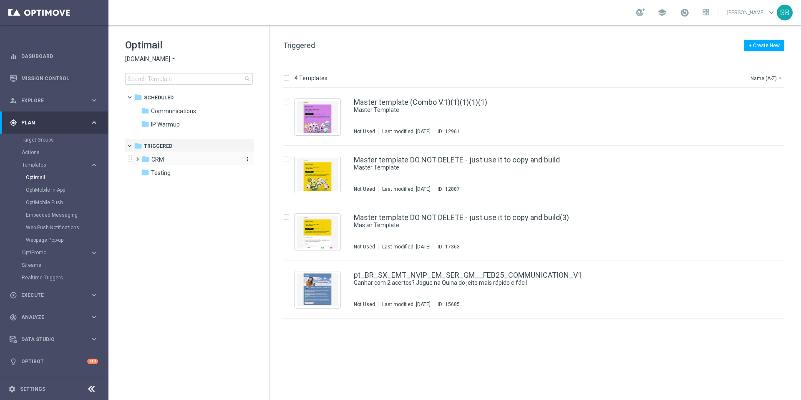
click at [147, 158] on icon "folder" at bounding box center [145, 159] width 8 height 8
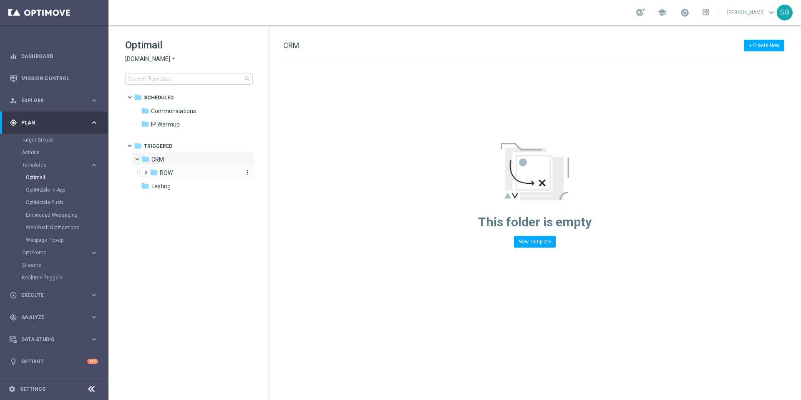
click at [155, 174] on icon "folder" at bounding box center [154, 172] width 8 height 8
click at [165, 184] on icon "folder" at bounding box center [162, 185] width 8 height 8
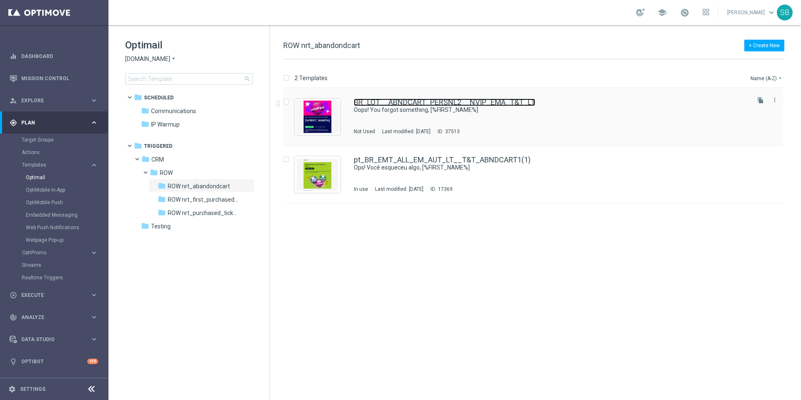
click at [362, 101] on link "BR_LOT__ABNDCART_PERSNL2__NVIP_EMA_T&T_LT" at bounding box center [444, 102] width 181 height 8
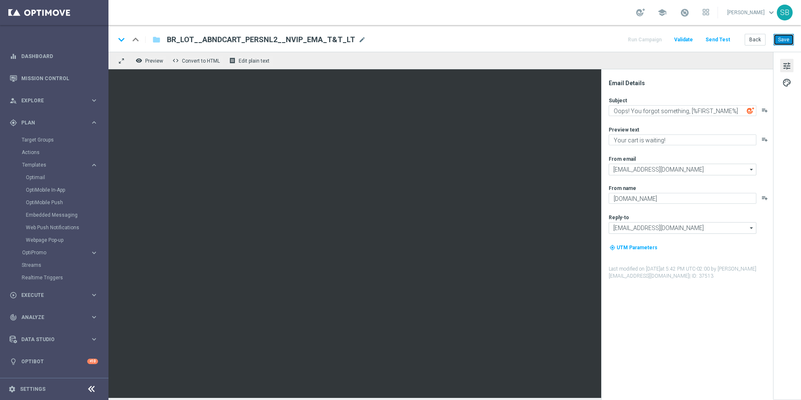
click at [782, 38] on button "Save" at bounding box center [783, 40] width 20 height 12
click at [193, 60] on span "Convert to HTML" at bounding box center [201, 61] width 38 height 6
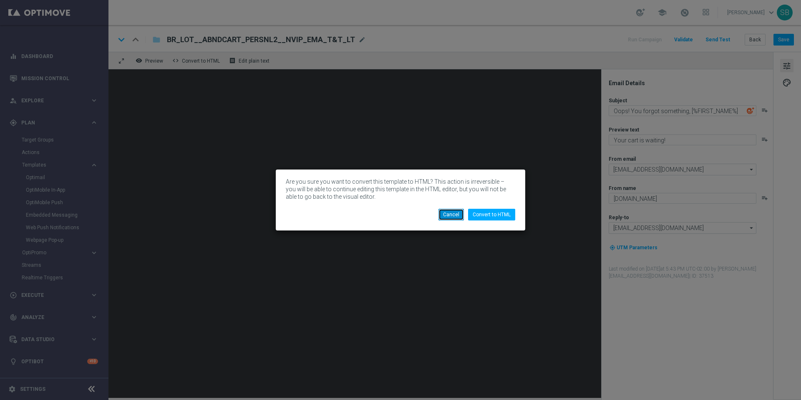
click at [446, 214] on button "Cancel" at bounding box center [450, 215] width 25 height 12
